Goal: Information Seeking & Learning: Learn about a topic

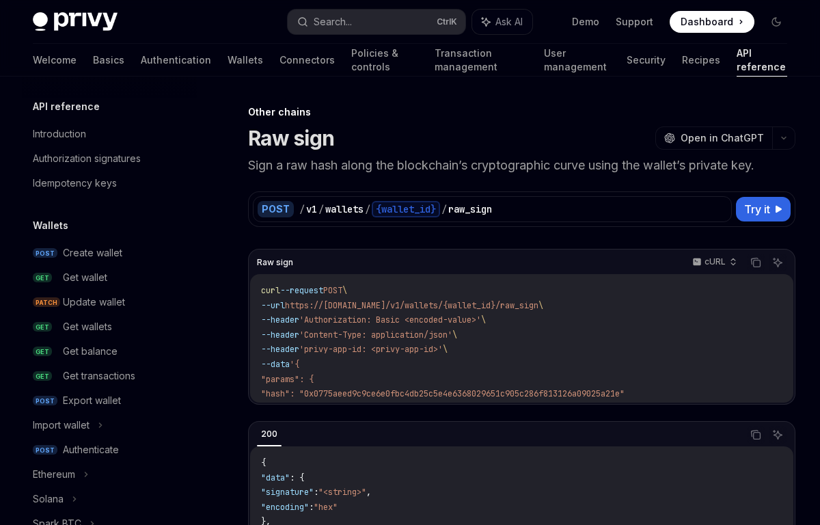
scroll to position [272, 0]
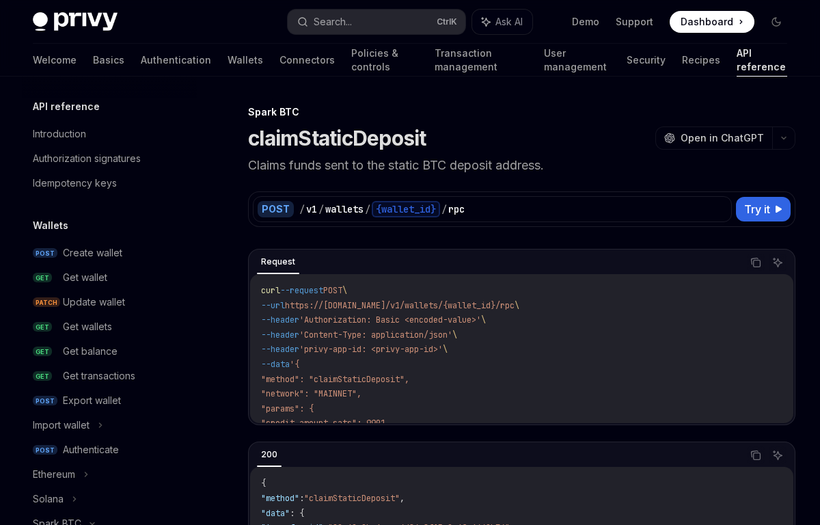
scroll to position [346, 0]
